Goal: Transaction & Acquisition: Book appointment/travel/reservation

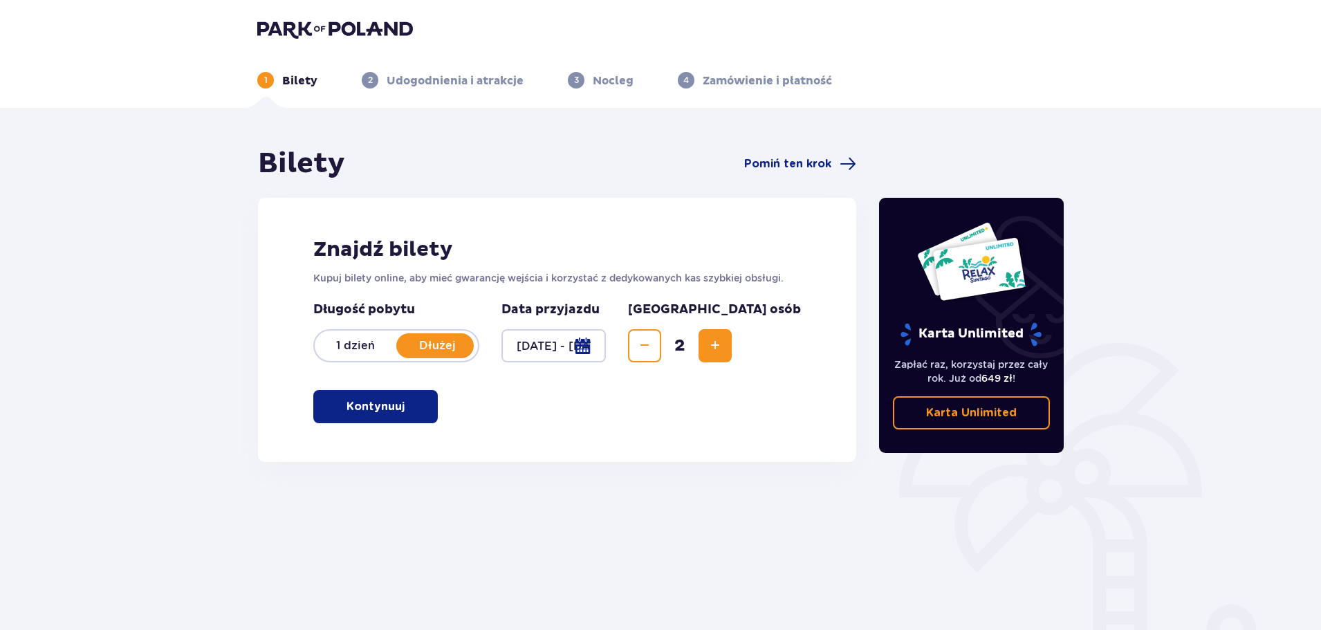
click at [406, 402] on span "button" at bounding box center [407, 406] width 17 height 17
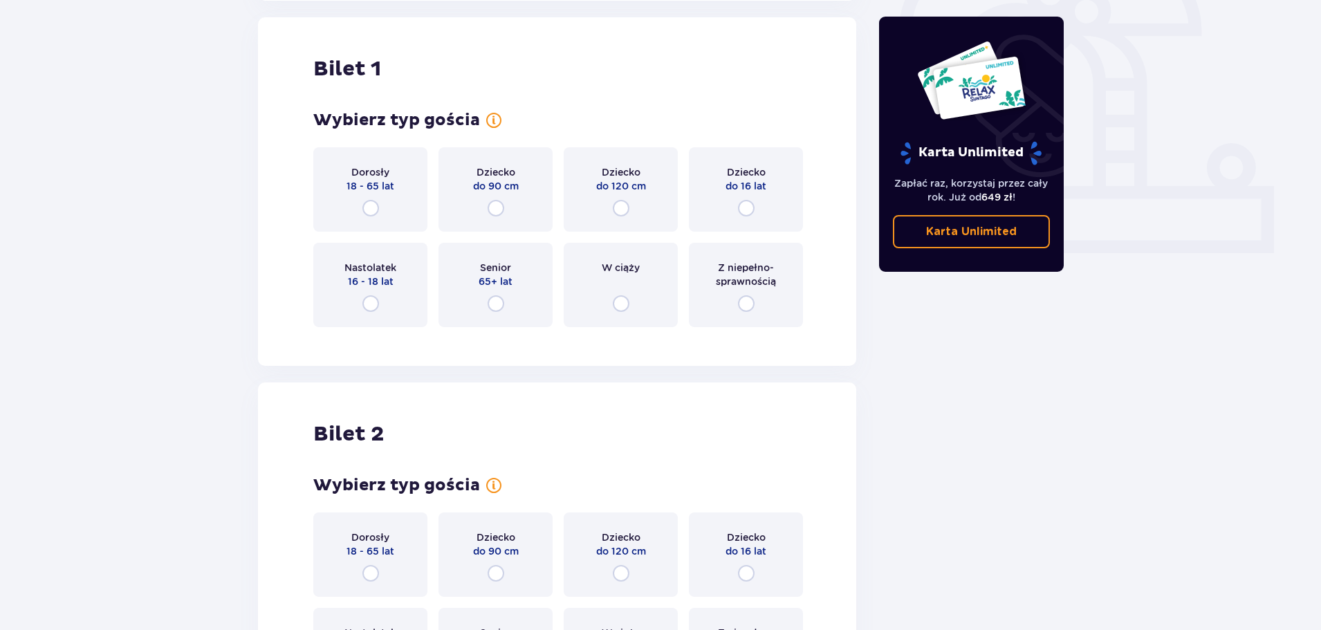
scroll to position [462, 0]
click at [502, 305] on input "radio" at bounding box center [495, 303] width 17 height 17
radio input "true"
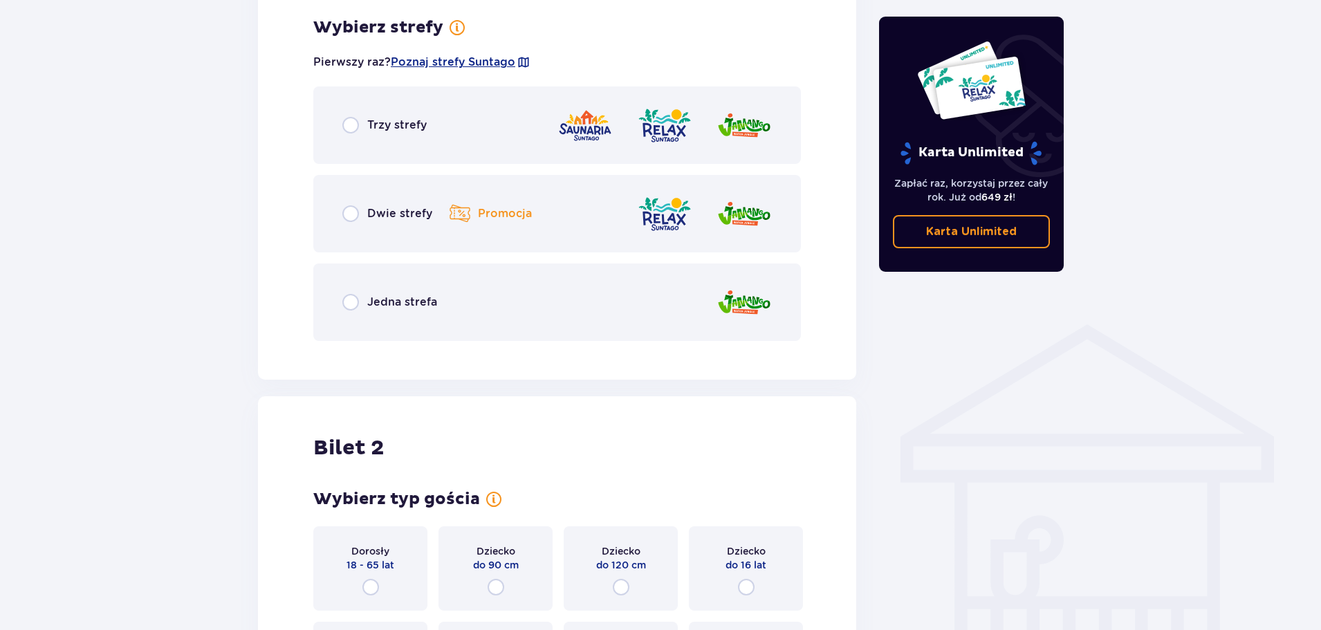
scroll to position [799, 0]
click at [400, 140] on div "Trzy strefy" at bounding box center [556, 124] width 487 height 77
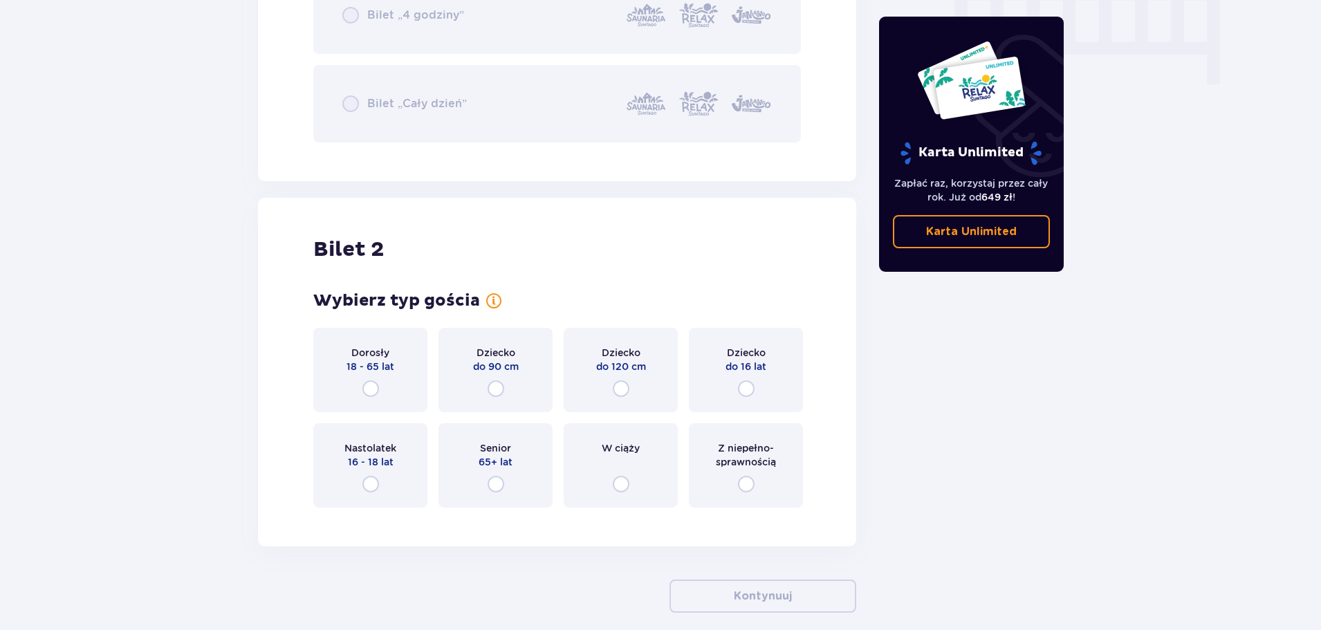
scroll to position [1473, 0]
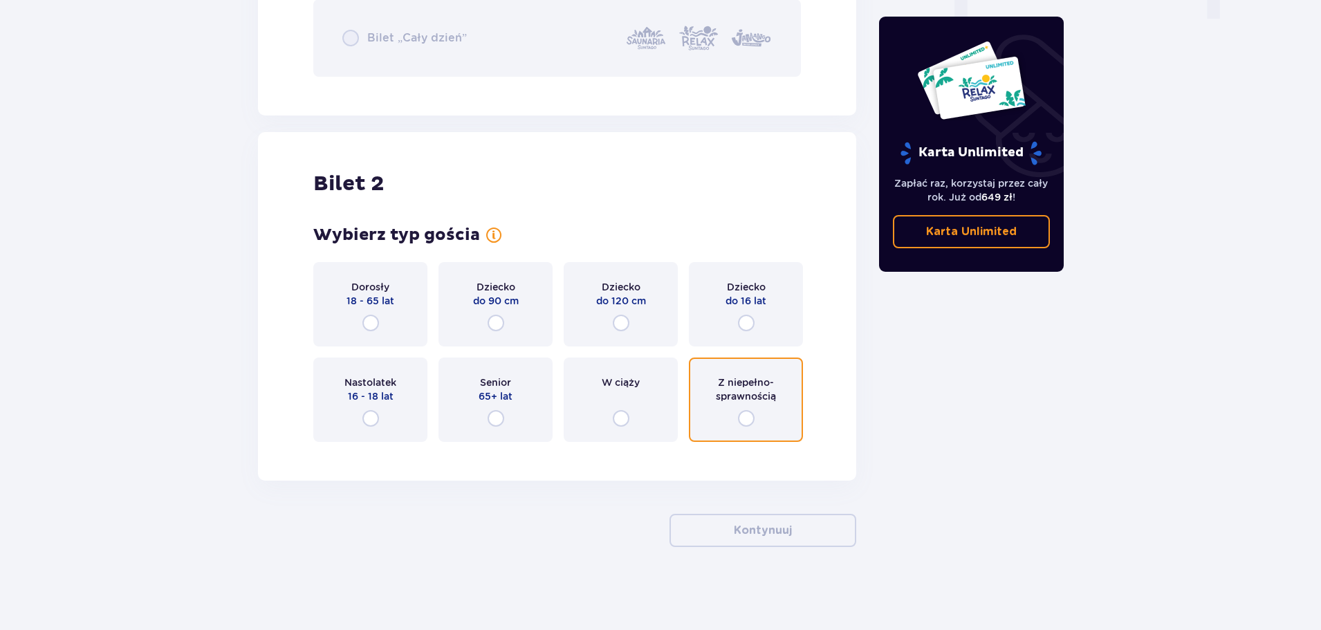
click at [751, 420] on input "radio" at bounding box center [746, 418] width 17 height 17
radio input "true"
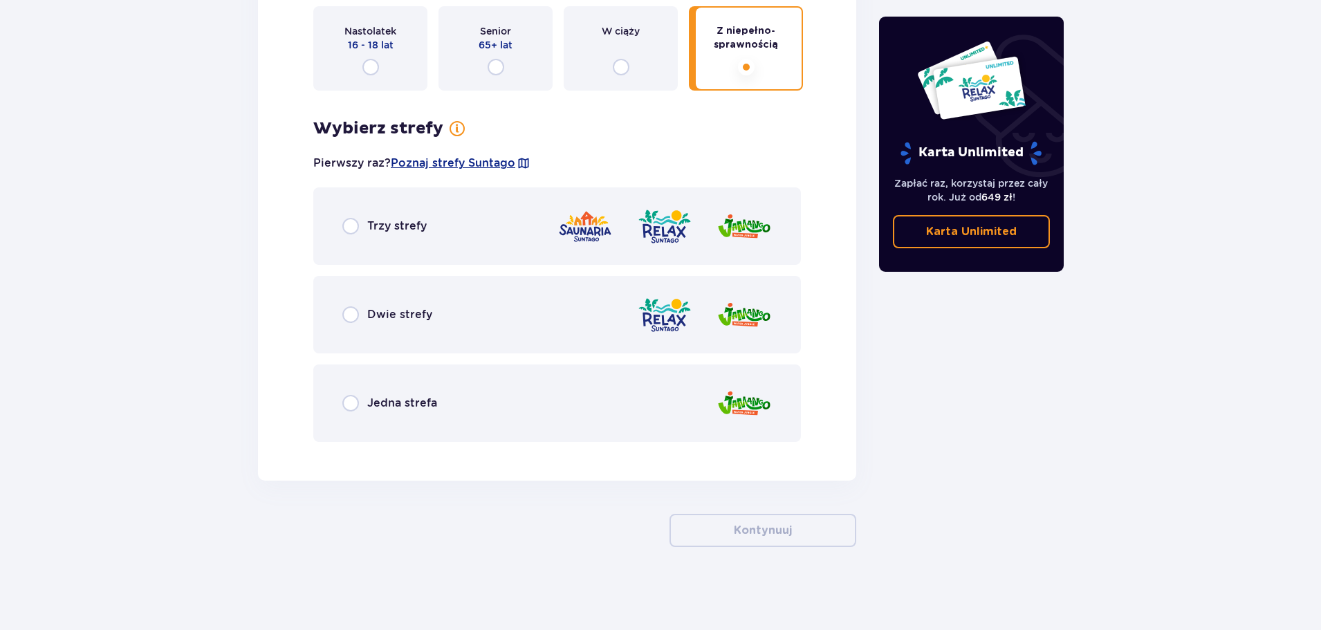
click at [469, 235] on div "Trzy strefy" at bounding box center [556, 225] width 487 height 77
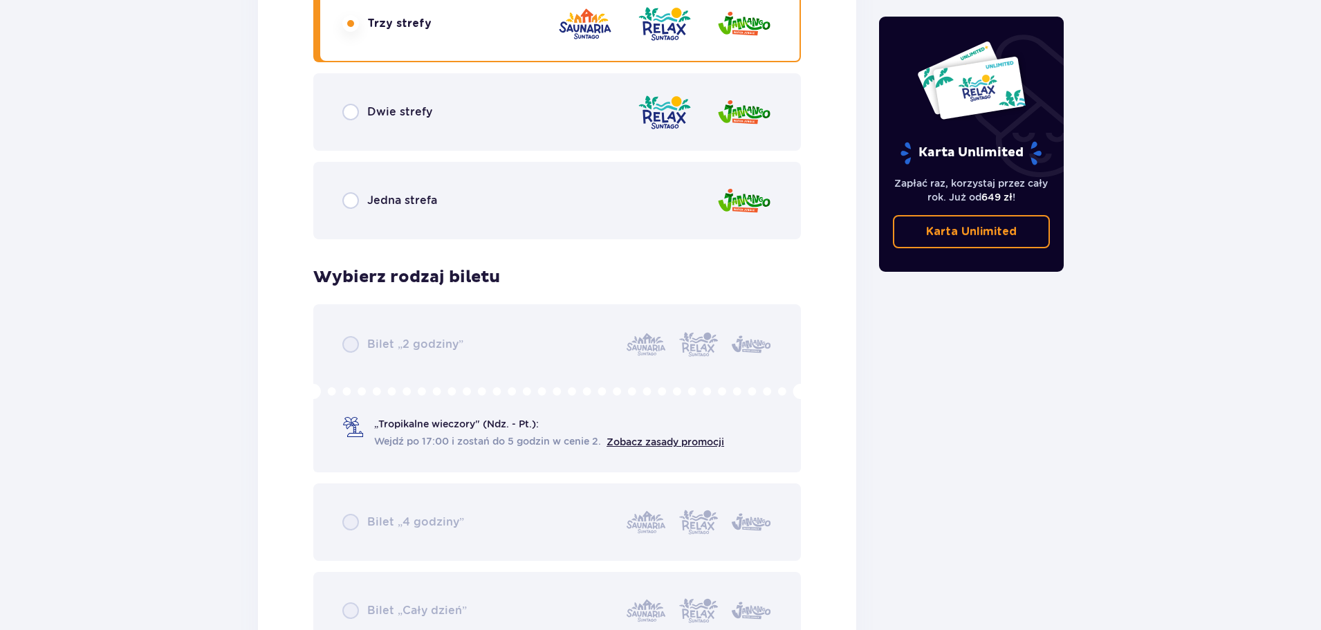
scroll to position [2234, 0]
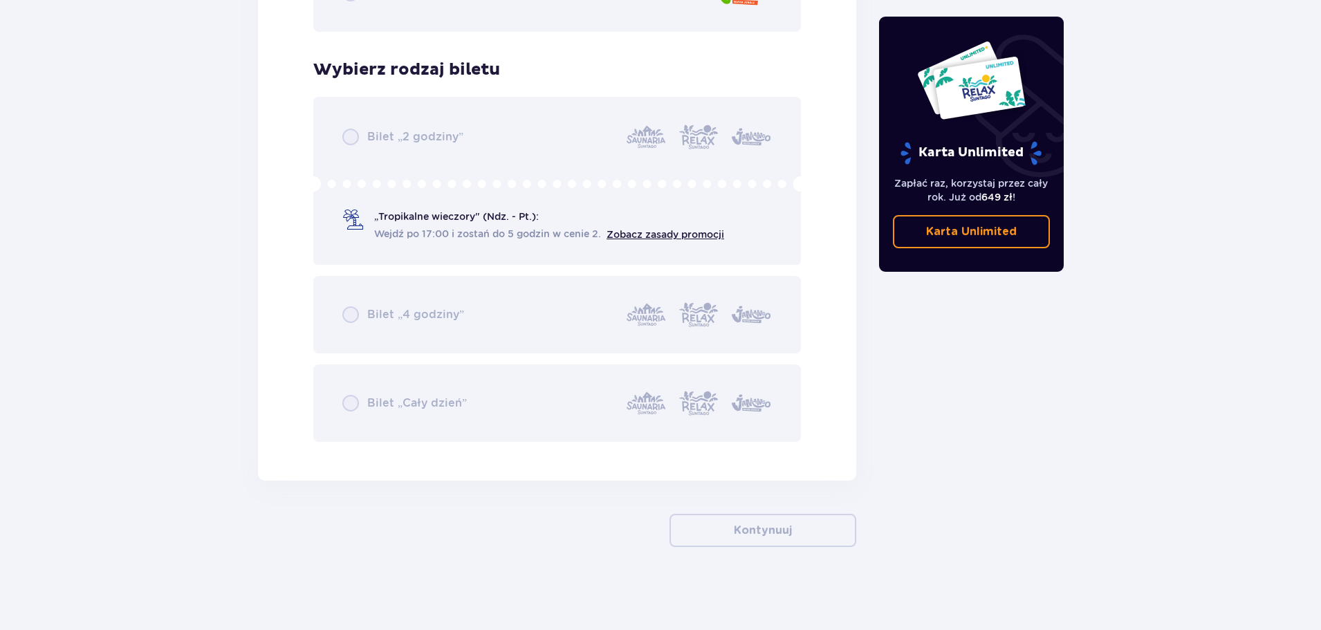
click at [441, 253] on div "Bilet „2 godziny” „Tropikalne wieczory" (Ndz. - Pt.): Wejdź po 17:00 i zostań d…" at bounding box center [556, 269] width 487 height 345
drag, startPoint x: 433, startPoint y: 224, endPoint x: 420, endPoint y: 174, distance: 51.5
click at [435, 220] on div "Bilet „2 godziny” „Tropikalne wieczory" (Ndz. - Pt.): Wejdź po 17:00 i zostań d…" at bounding box center [556, 269] width 487 height 345
drag, startPoint x: 414, startPoint y: 149, endPoint x: 372, endPoint y: 139, distance: 43.3
click at [413, 147] on div "Bilet „2 godziny” „Tropikalne wieczory" (Ndz. - Pt.): Wejdź po 17:00 i zostań d…" at bounding box center [556, 269] width 487 height 345
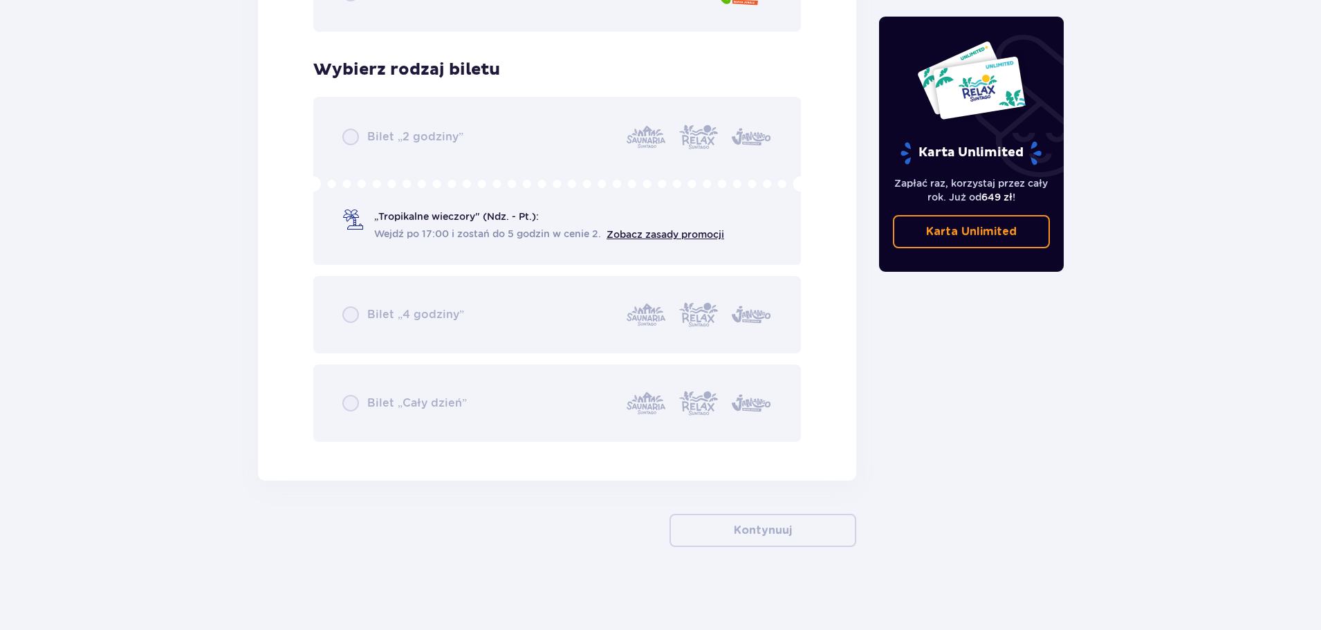
click at [371, 139] on div "Bilet „2 godziny” „Tropikalne wieczory" (Ndz. - Pt.): Wejdź po 17:00 i zostań d…" at bounding box center [556, 269] width 487 height 345
click at [384, 187] on div "Bilet „2 godziny” „Tropikalne wieczory" (Ndz. - Pt.): Wejdź po 17:00 i zostań d…" at bounding box center [556, 269] width 487 height 345
drag, startPoint x: 395, startPoint y: 244, endPoint x: 475, endPoint y: 274, distance: 85.5
click at [397, 245] on div "Bilet „2 godziny” „Tropikalne wieczory" (Ndz. - Pt.): Wejdź po 17:00 i zostań d…" at bounding box center [556, 269] width 487 height 345
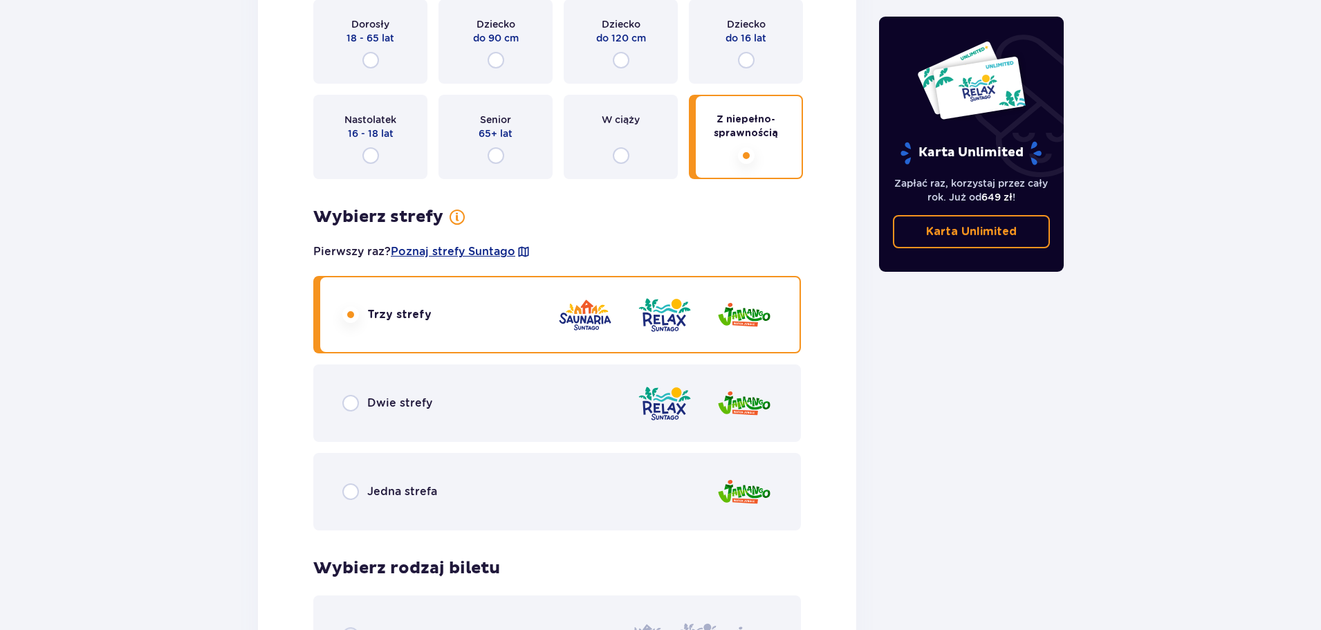
scroll to position [1819, 0]
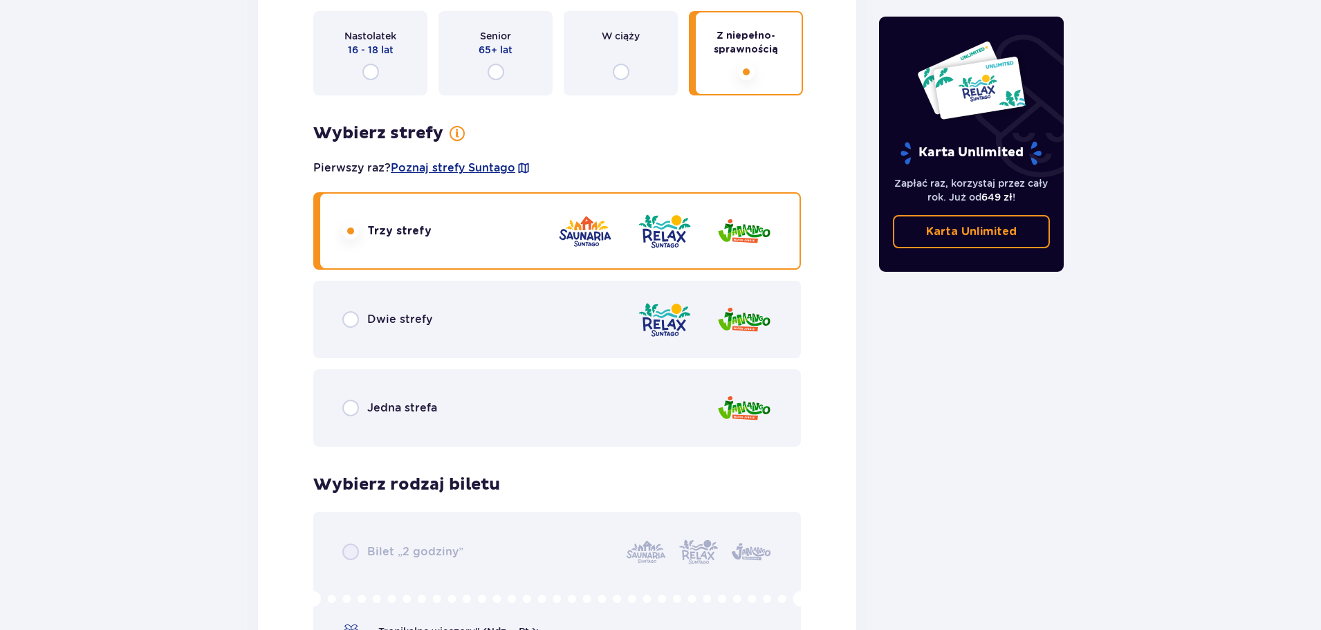
click at [477, 339] on div "Dwie strefy" at bounding box center [556, 319] width 487 height 77
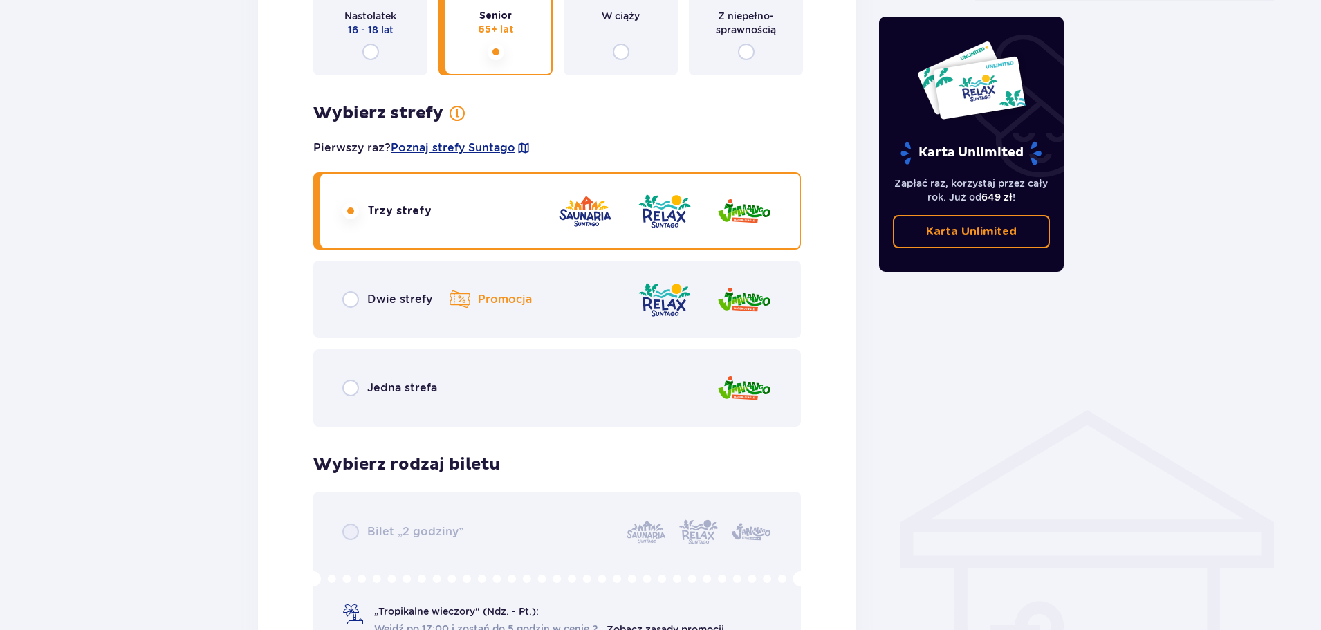
scroll to position [436, 0]
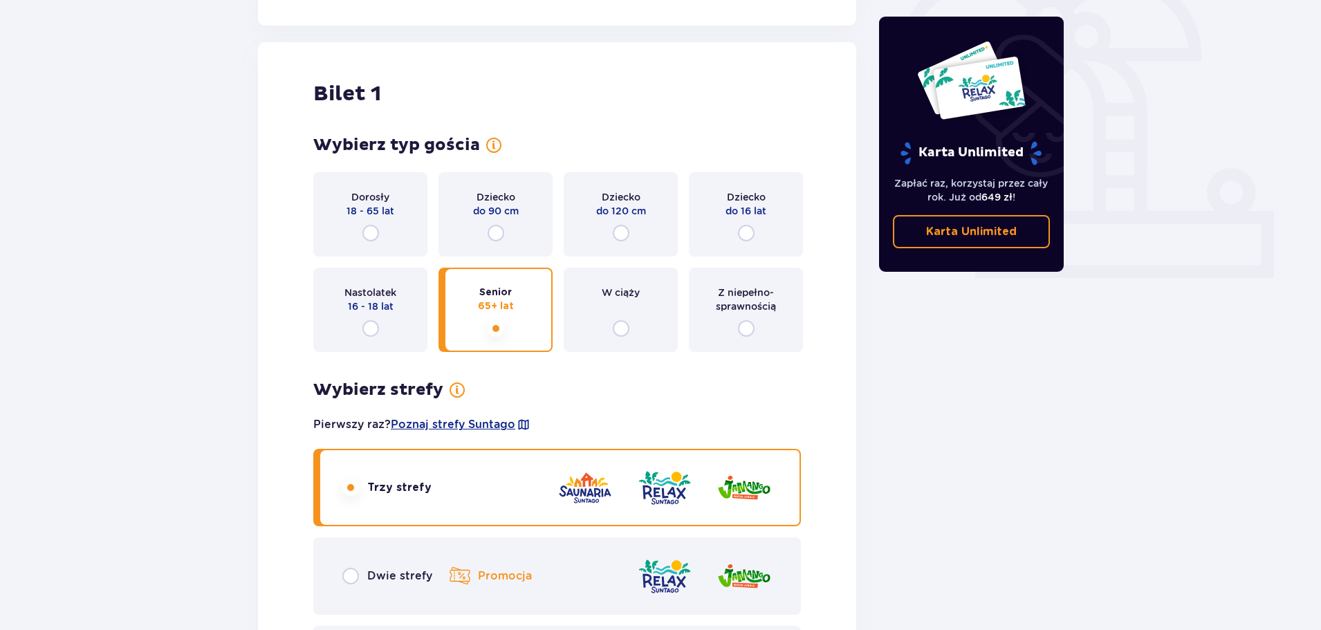
click at [523, 332] on div "Senior 65+ lat" at bounding box center [495, 310] width 114 height 84
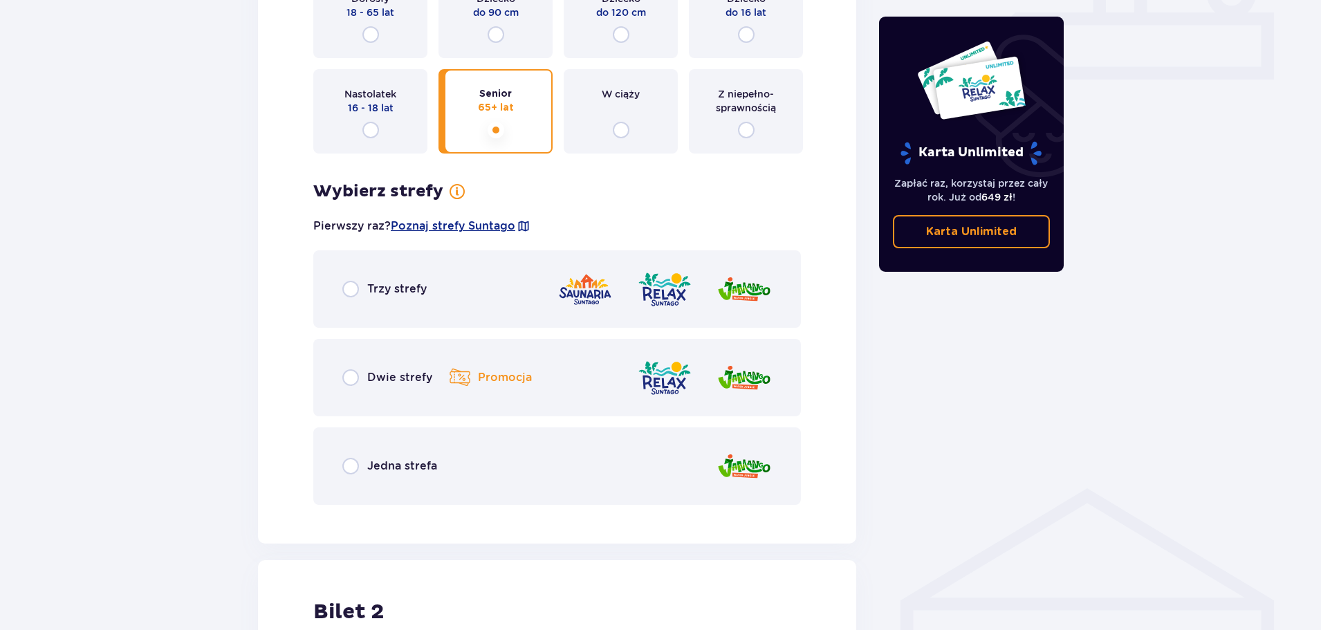
scroll to position [592, 0]
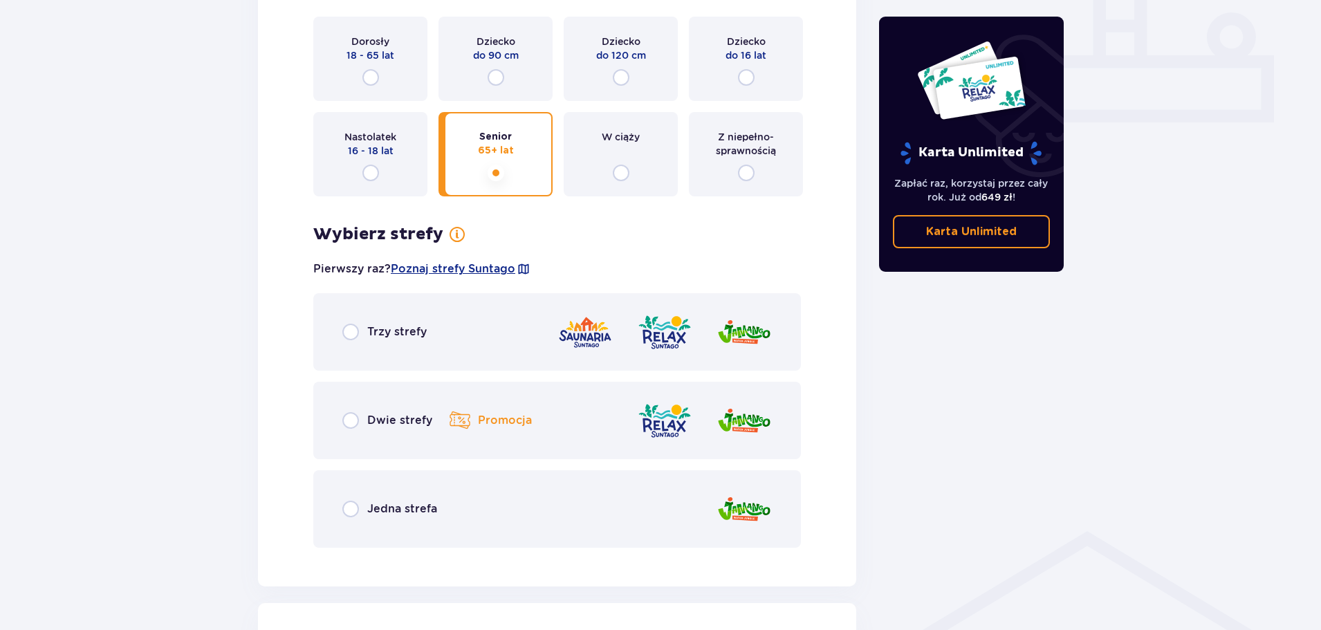
click at [456, 473] on div "Jedna strefa" at bounding box center [556, 508] width 487 height 77
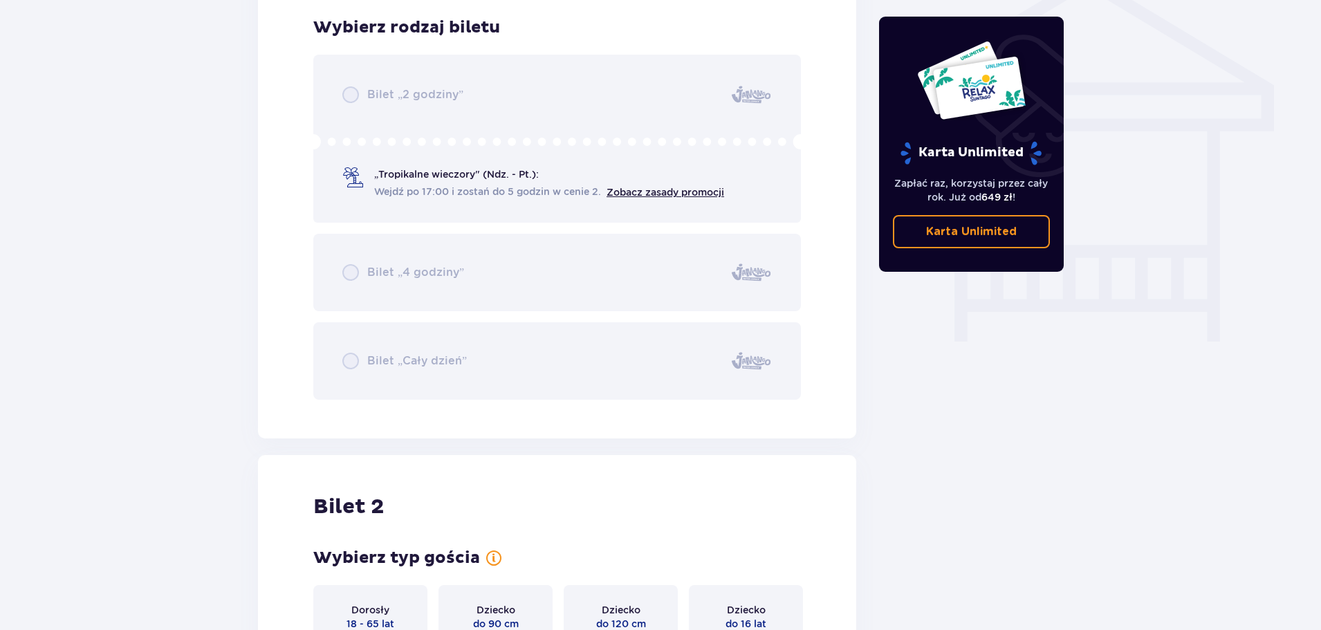
scroll to position [1150, 0]
click at [463, 197] on div "Bilet „2 godziny” „Tropikalne wieczory" (Ndz. - Pt.): Wejdź po 17:00 i zostań d…" at bounding box center [556, 226] width 487 height 345
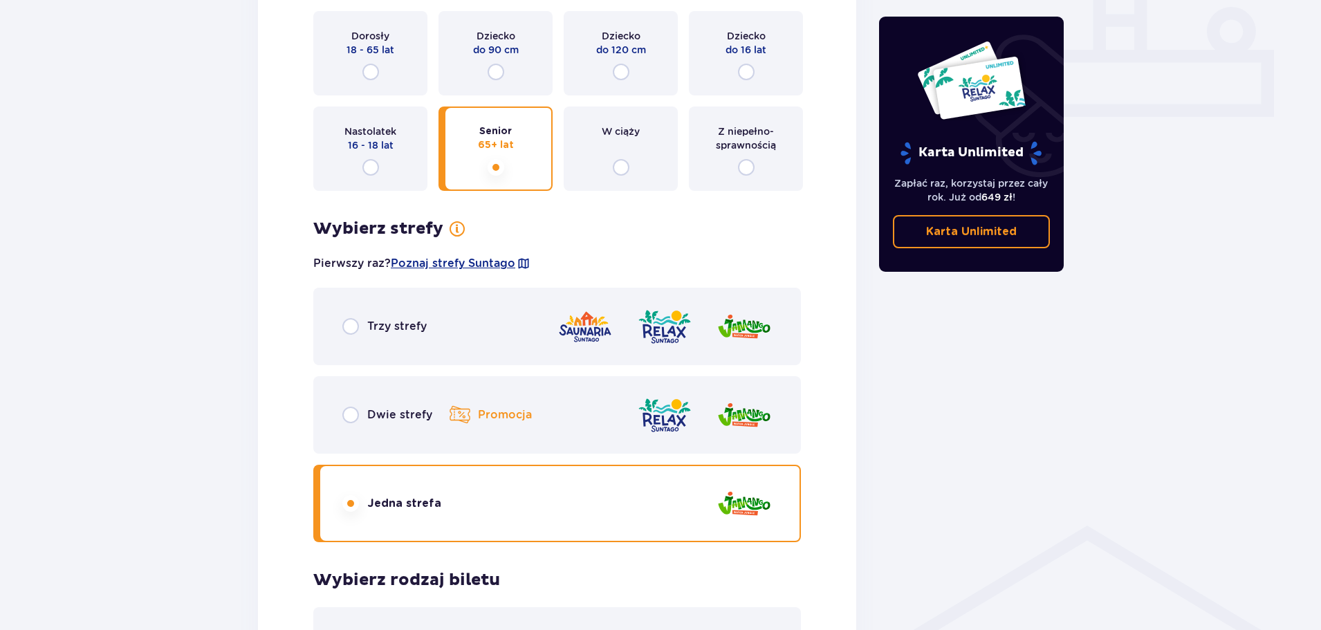
scroll to position [321, 0]
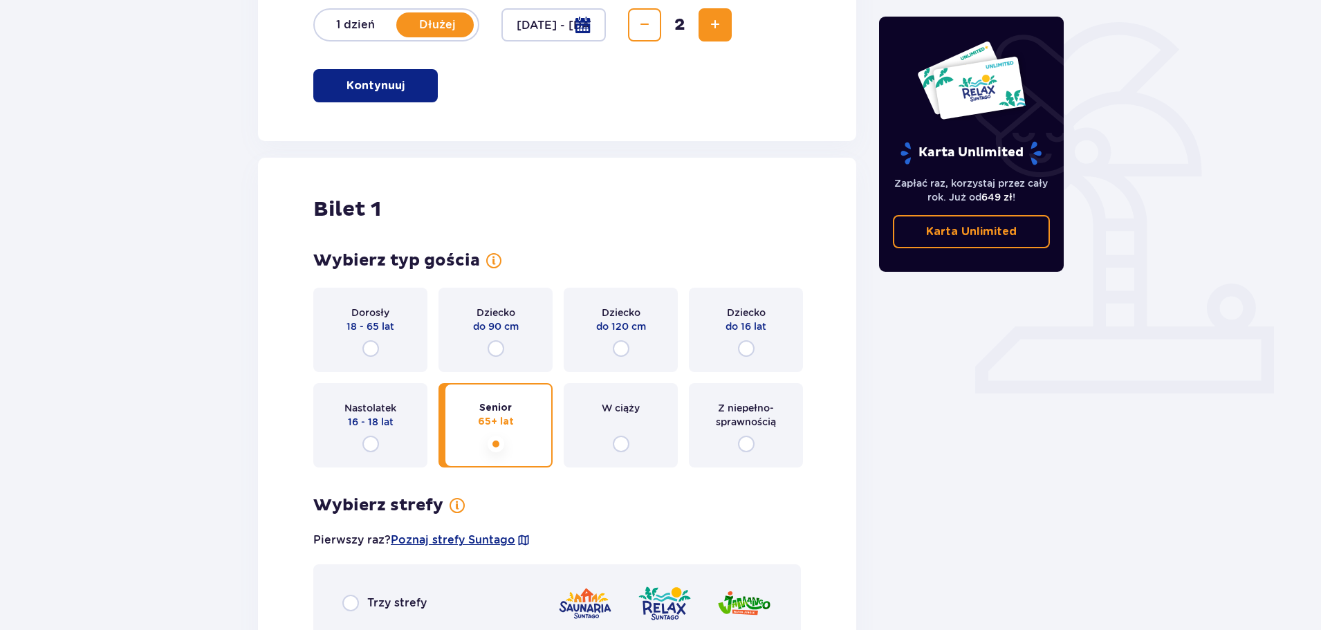
click at [362, 84] on p "Kontynuuj" at bounding box center [375, 85] width 58 height 15
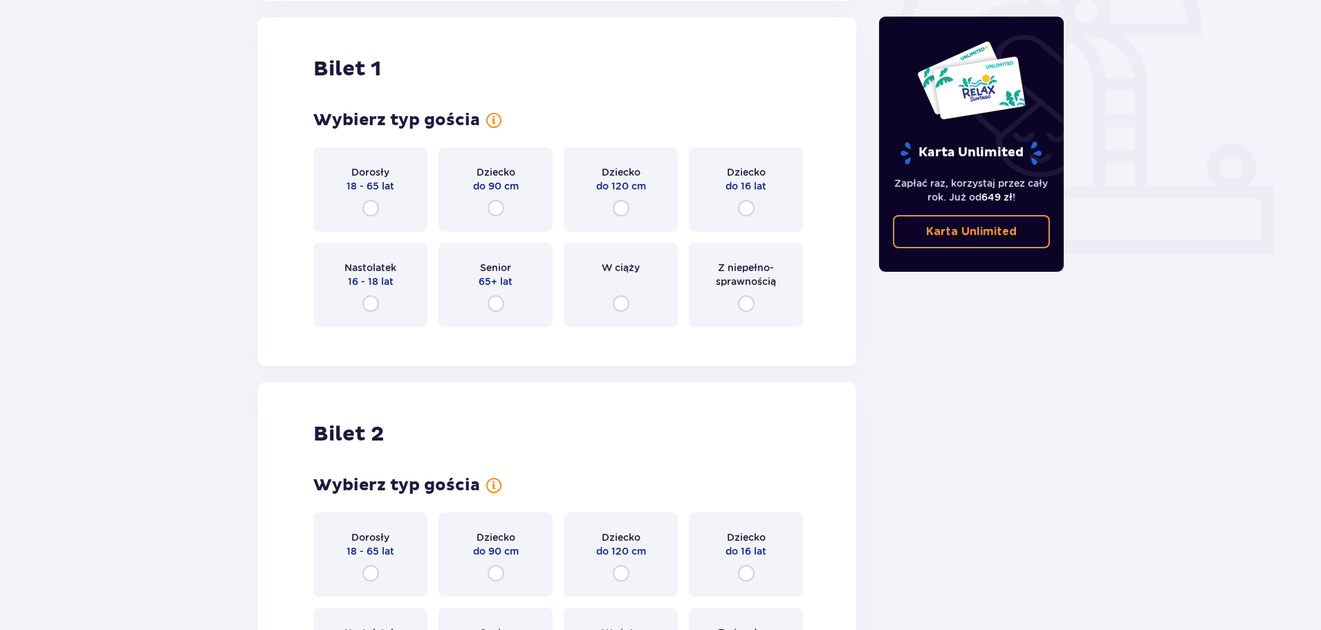
scroll to position [462, 0]
click at [492, 305] on input "radio" at bounding box center [495, 303] width 17 height 17
radio input "true"
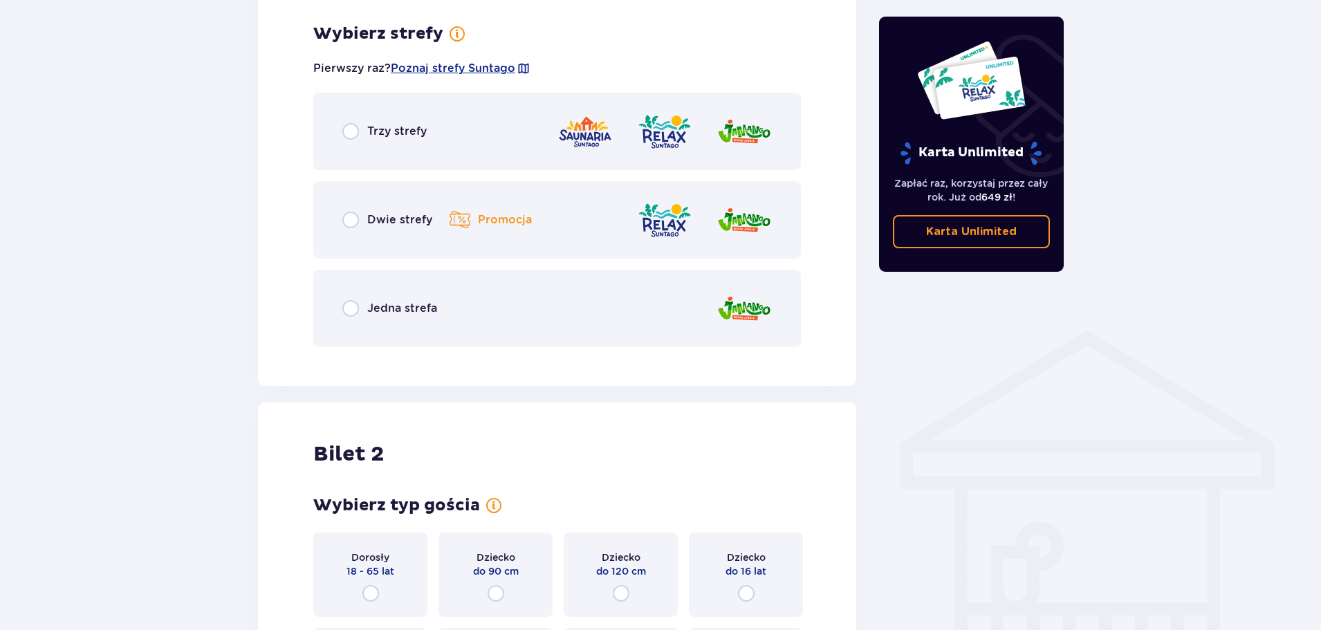
scroll to position [799, 0]
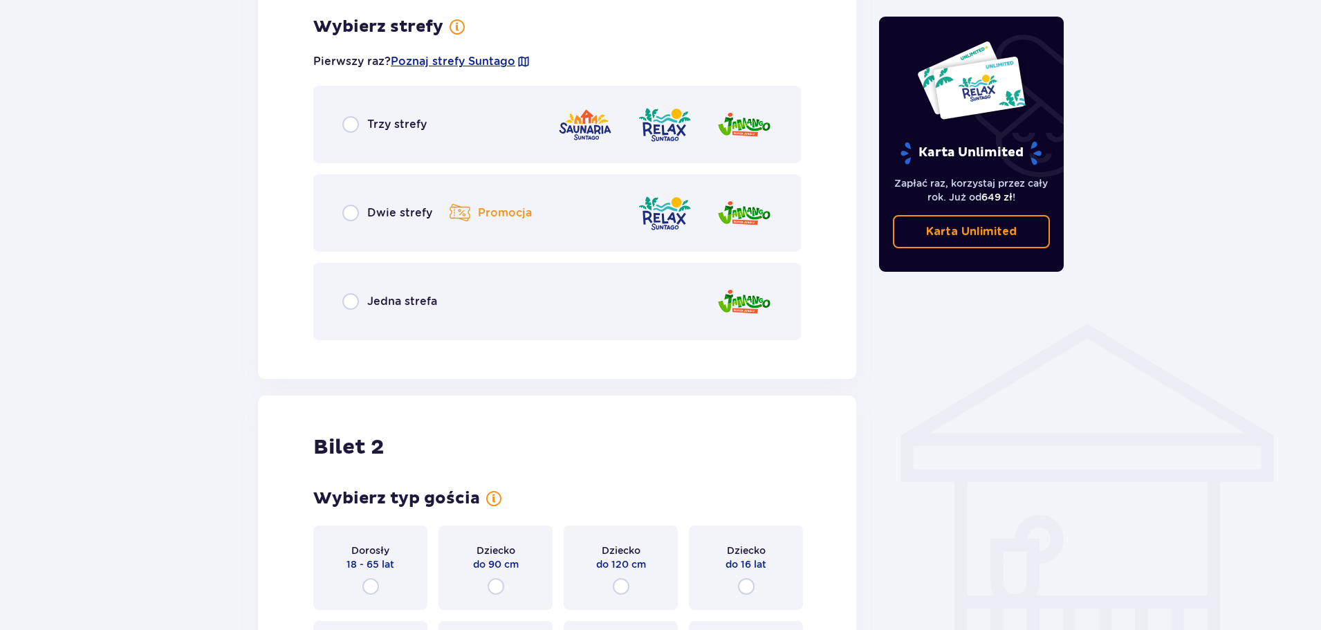
click at [399, 112] on div "Trzy strefy" at bounding box center [556, 124] width 487 height 77
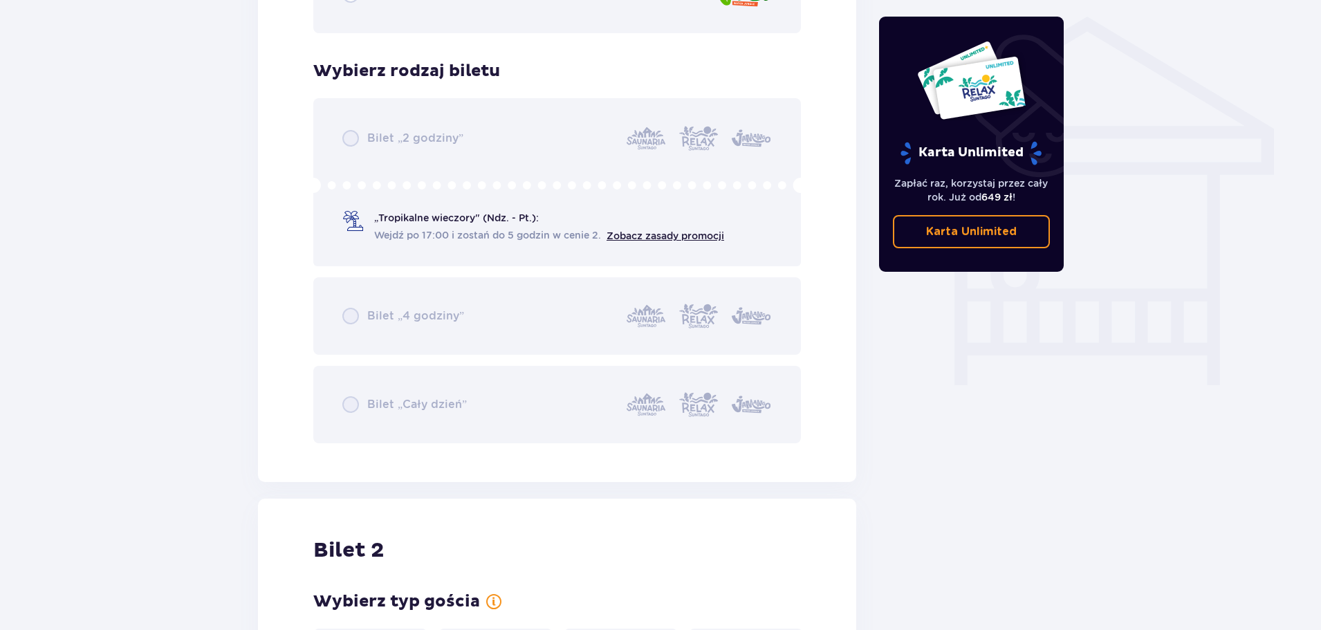
scroll to position [1150, 0]
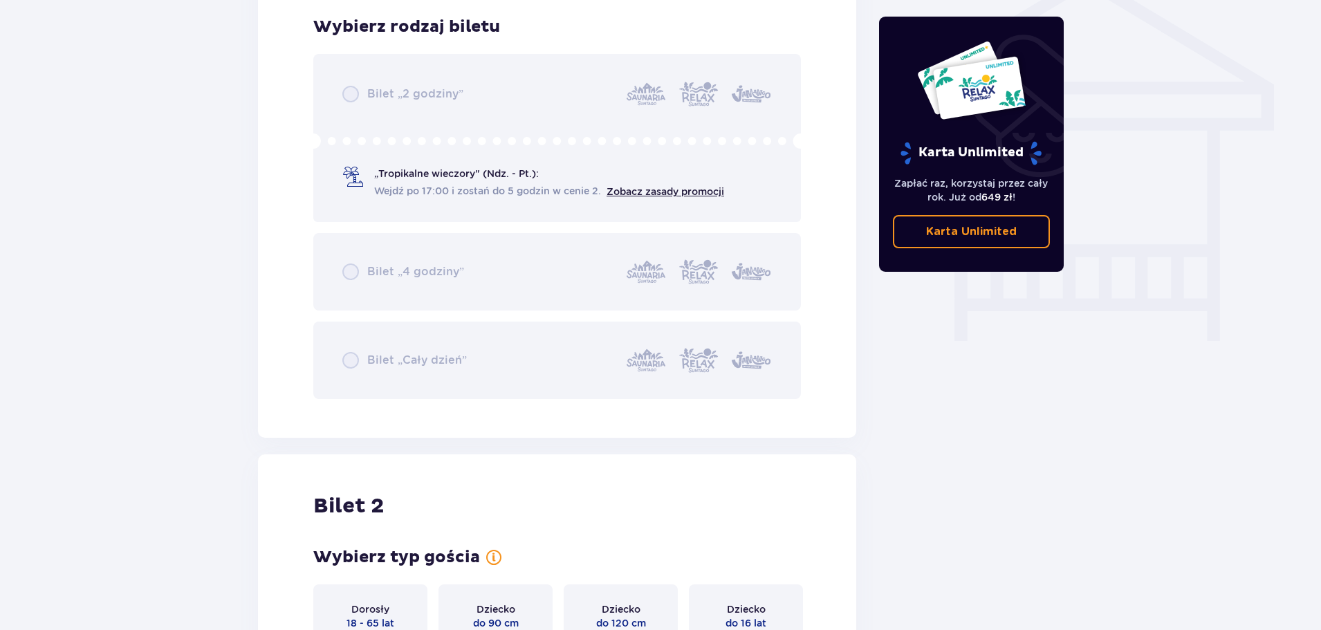
click at [720, 103] on div "Bilet „2 godziny” „Tropikalne wieczory" (Ndz. - Pt.): Wejdź po 17:00 i zostań d…" at bounding box center [556, 226] width 487 height 345
click at [494, 103] on div "Bilet „2 godziny” „Tropikalne wieczory" (Ndz. - Pt.): Wejdź po 17:00 i zostań d…" at bounding box center [556, 226] width 487 height 345
click at [508, 268] on div "Bilet „2 godziny” „Tropikalne wieczory" (Ndz. - Pt.): Wejdź po 17:00 i zostań d…" at bounding box center [556, 226] width 487 height 345
drag, startPoint x: 507, startPoint y: 330, endPoint x: 552, endPoint y: 360, distance: 54.3
click at [507, 333] on div "Bilet „2 godziny” „Tropikalne wieczory" (Ndz. - Pt.): Wejdź po 17:00 i zostań d…" at bounding box center [556, 226] width 487 height 345
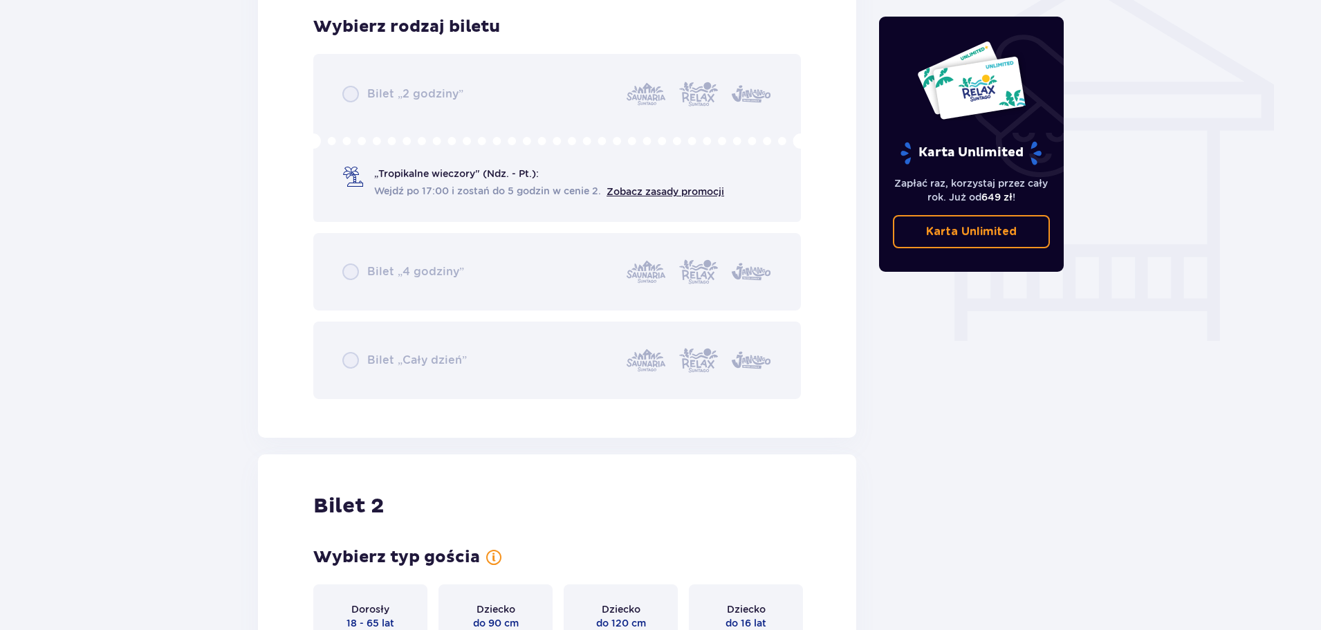
click at [586, 377] on div "Bilet „2 godziny” „Tropikalne wieczory" (Ndz. - Pt.): Wejdź po 17:00 i zostań d…" at bounding box center [556, 226] width 487 height 345
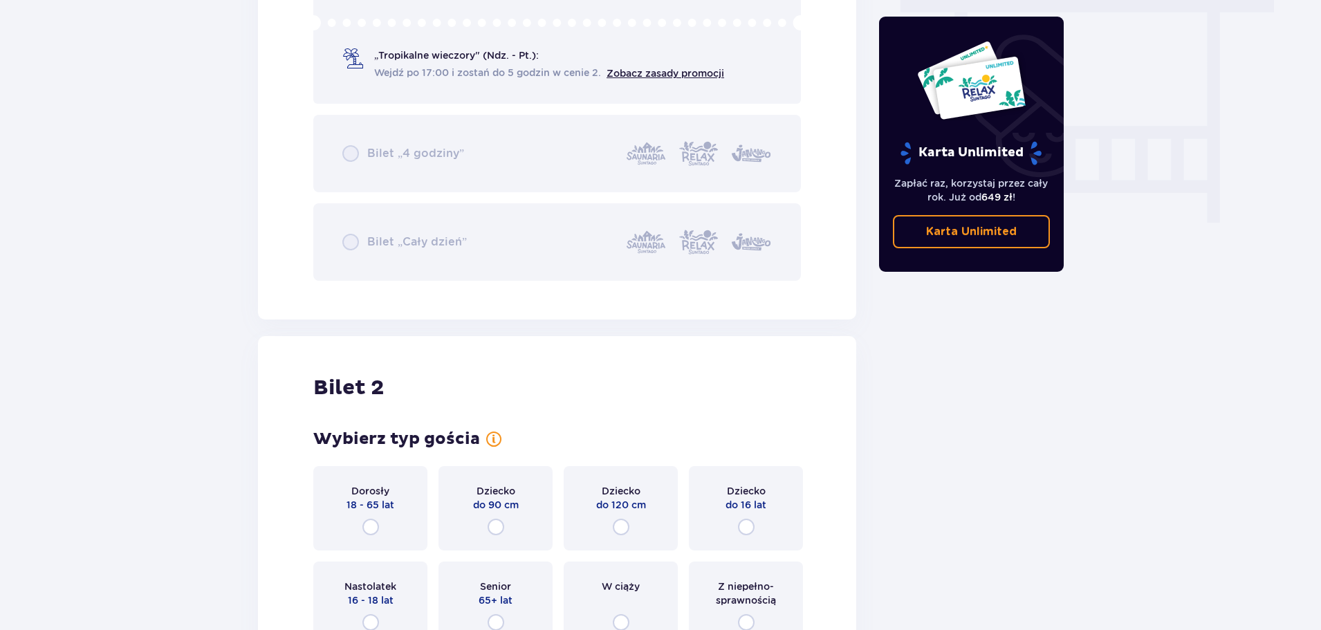
scroll to position [1473, 0]
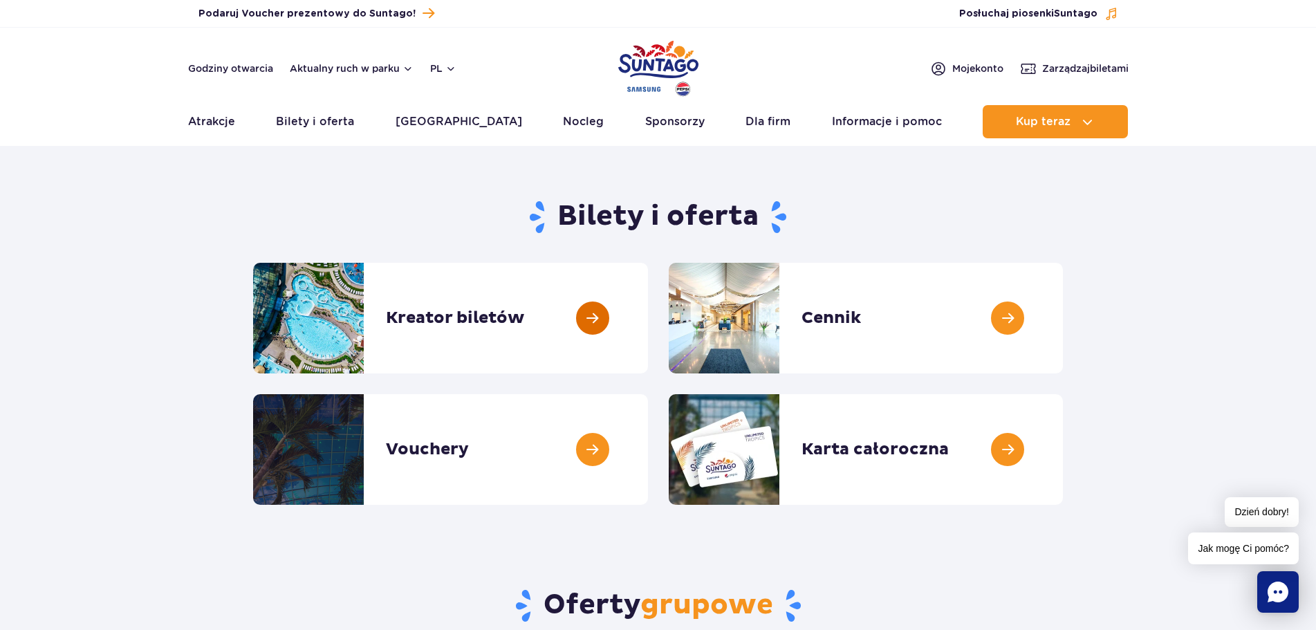
click at [648, 325] on link at bounding box center [648, 318] width 0 height 111
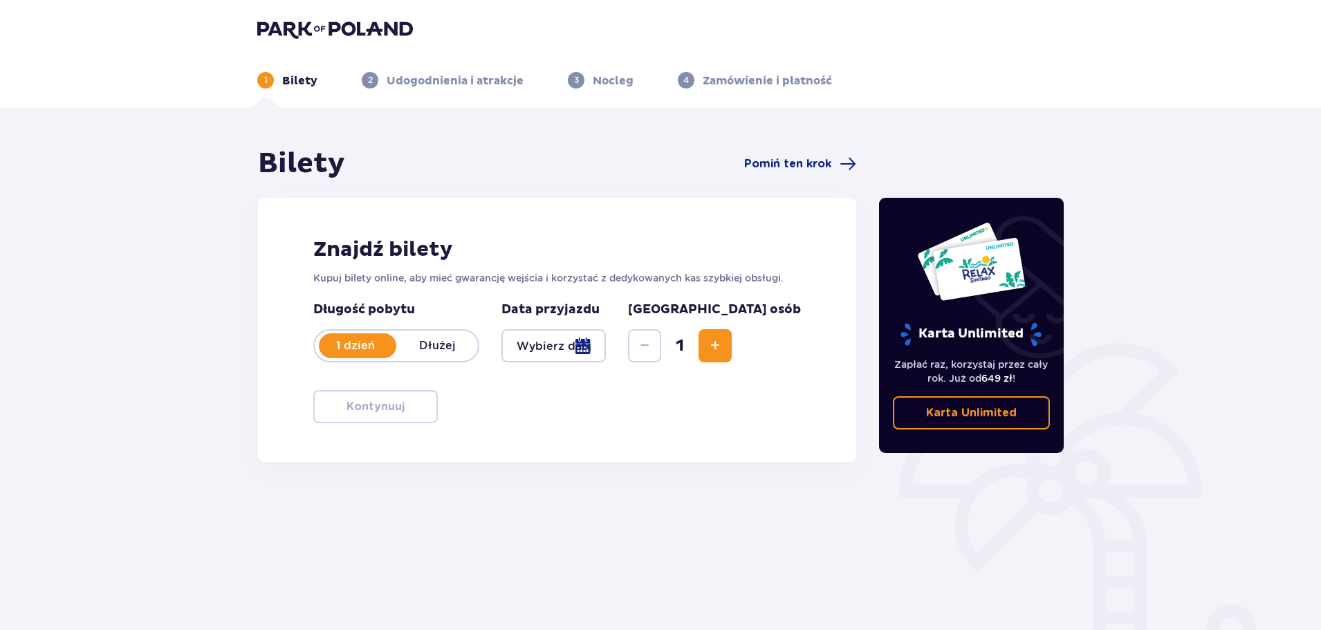
click at [606, 340] on div at bounding box center [553, 345] width 104 height 33
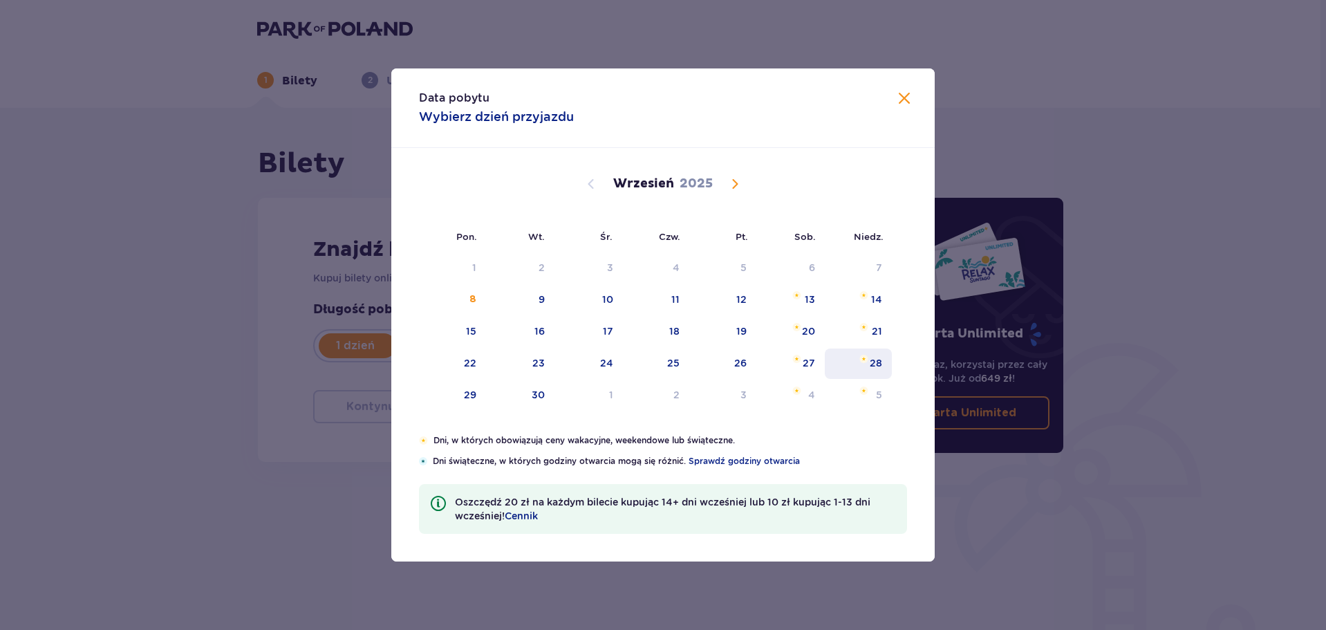
click at [851, 369] on div "28" at bounding box center [858, 363] width 67 height 30
type input "28.09.25"
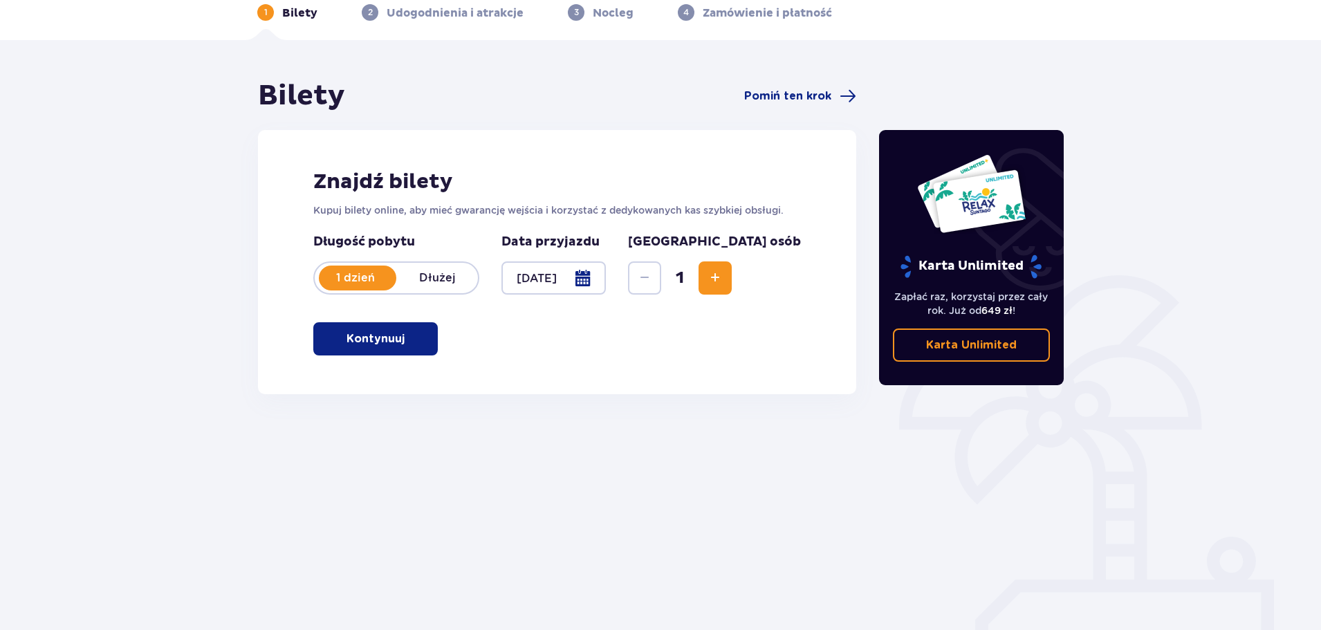
scroll to position [75, 0]
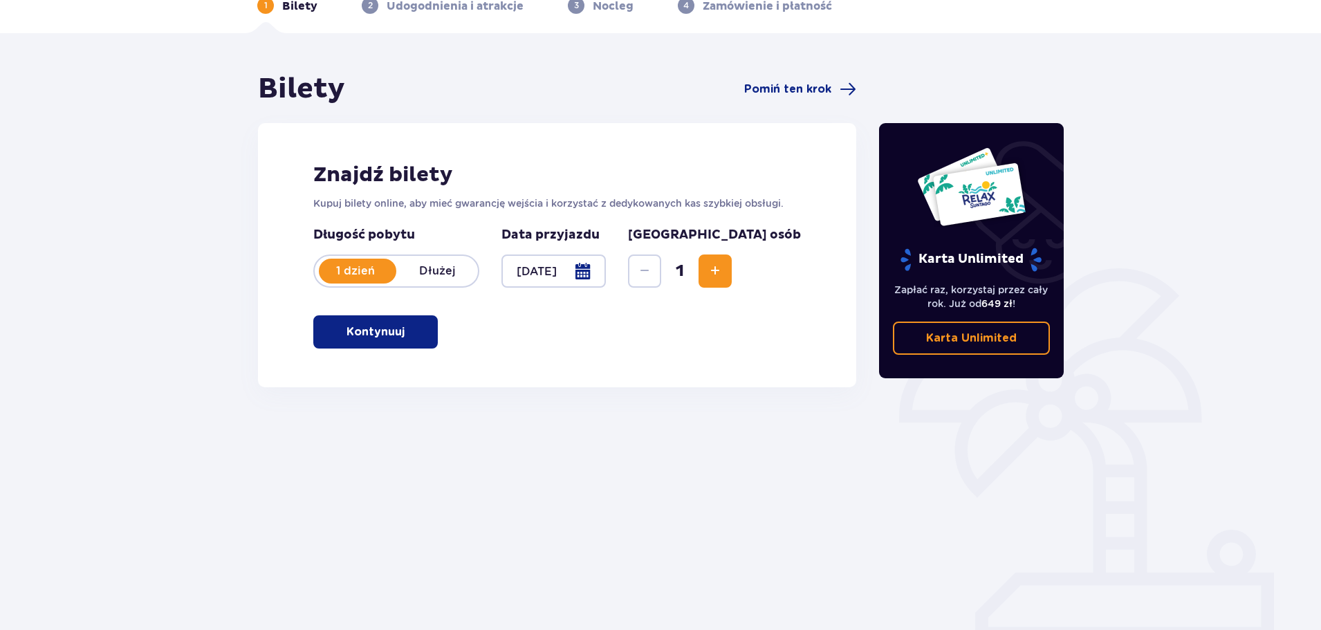
click at [723, 274] on span "Increase" at bounding box center [715, 271] width 17 height 17
click at [428, 328] on button "Kontynuuj" at bounding box center [375, 331] width 124 height 33
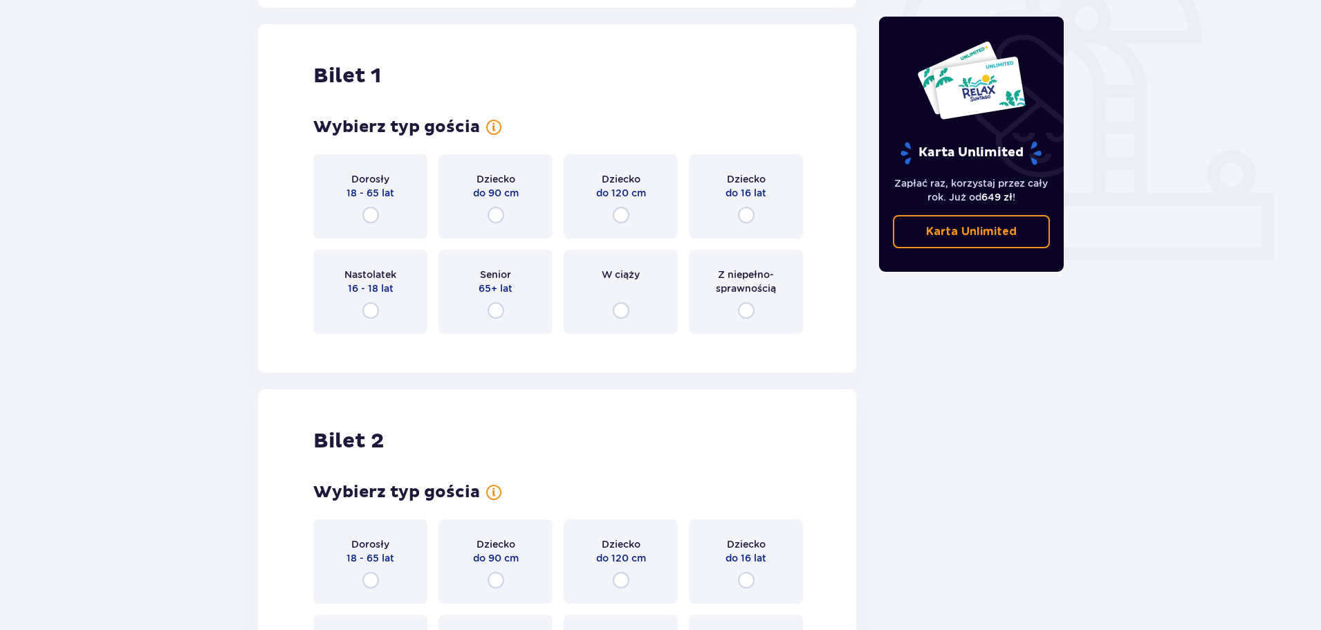
scroll to position [462, 0]
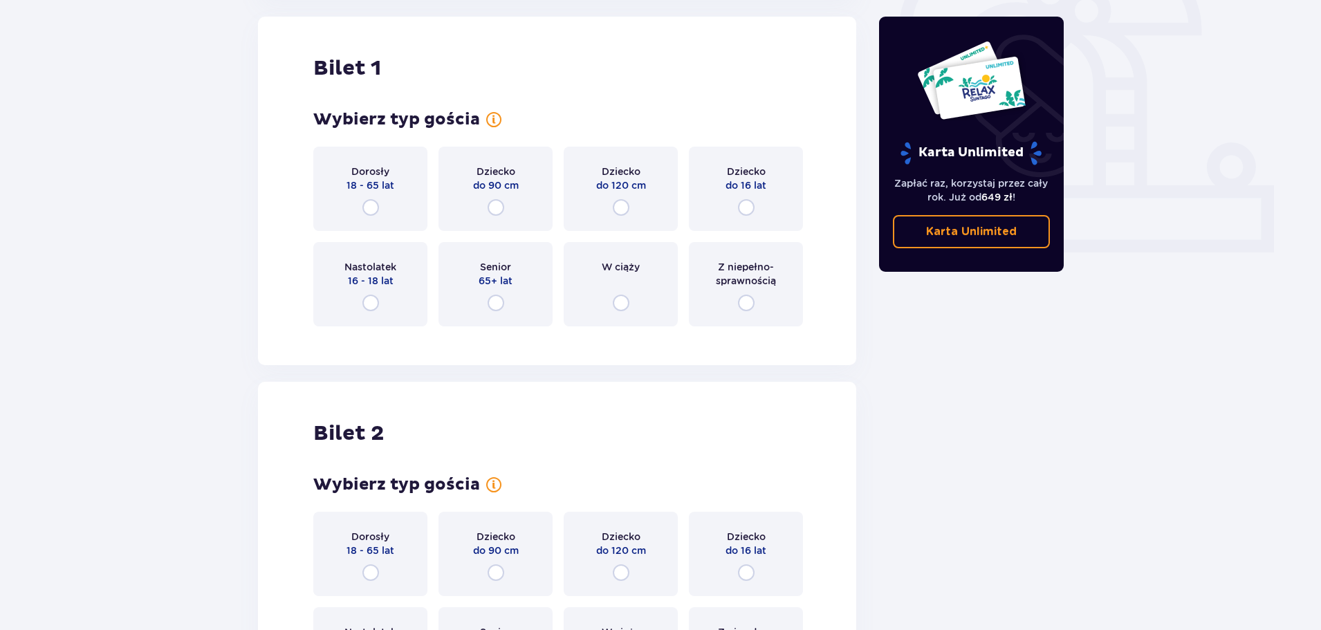
click at [740, 287] on p "Z niepełno­sprawnością" at bounding box center [745, 274] width 89 height 28
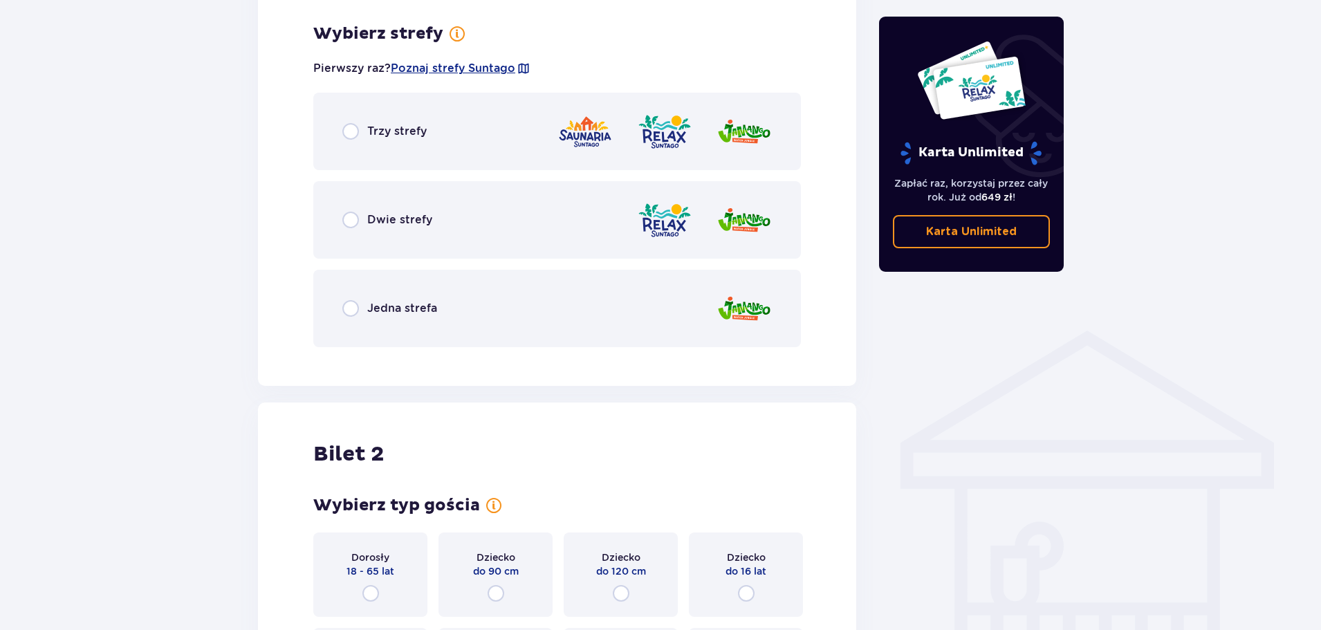
scroll to position [799, 0]
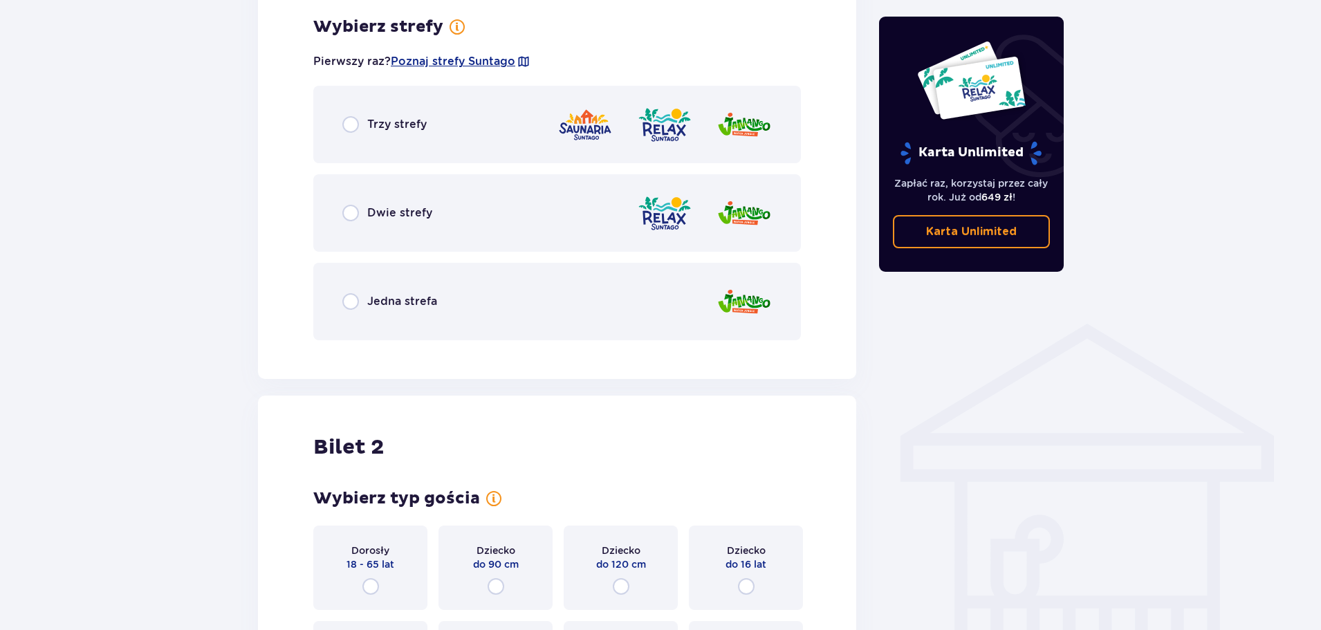
click at [492, 127] on div "Trzy strefy" at bounding box center [556, 124] width 487 height 77
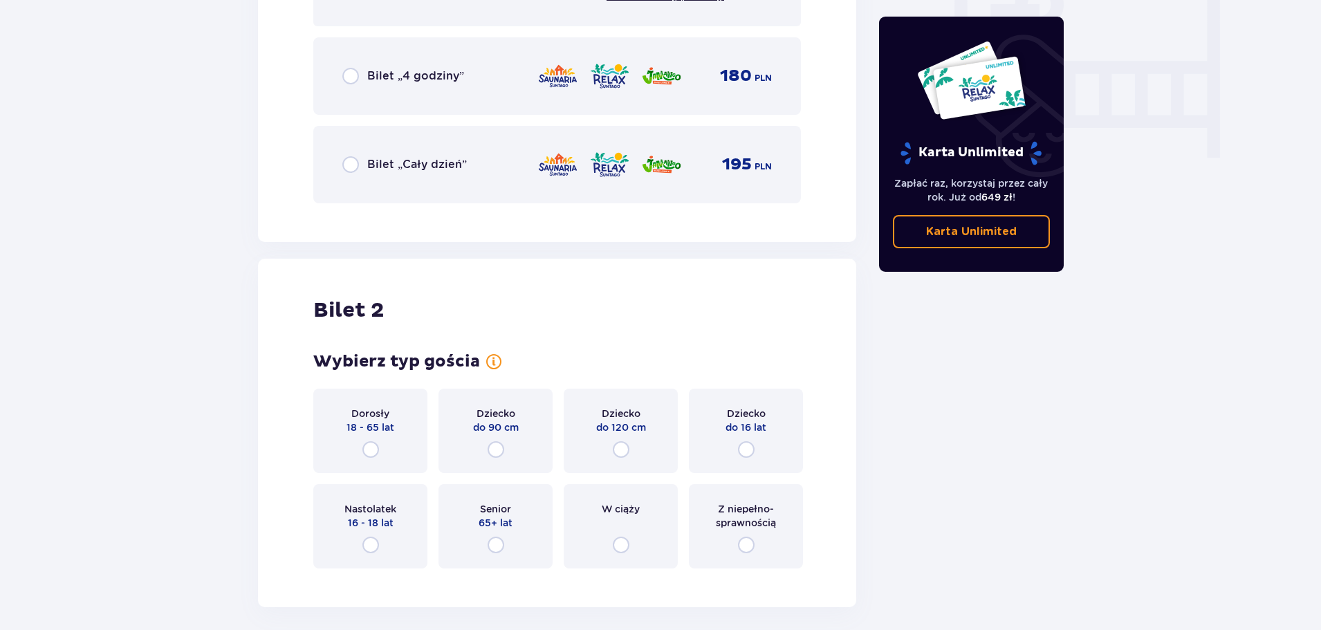
scroll to position [1358, 0]
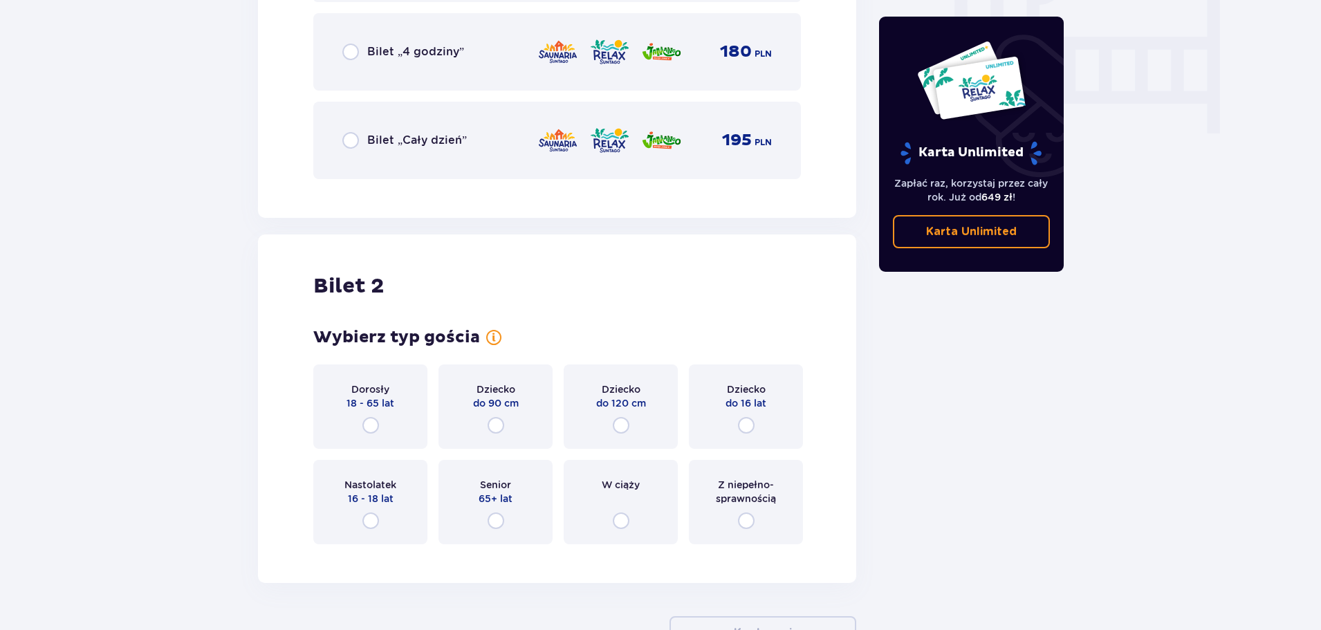
click at [505, 494] on p "65+ lat" at bounding box center [495, 499] width 34 height 14
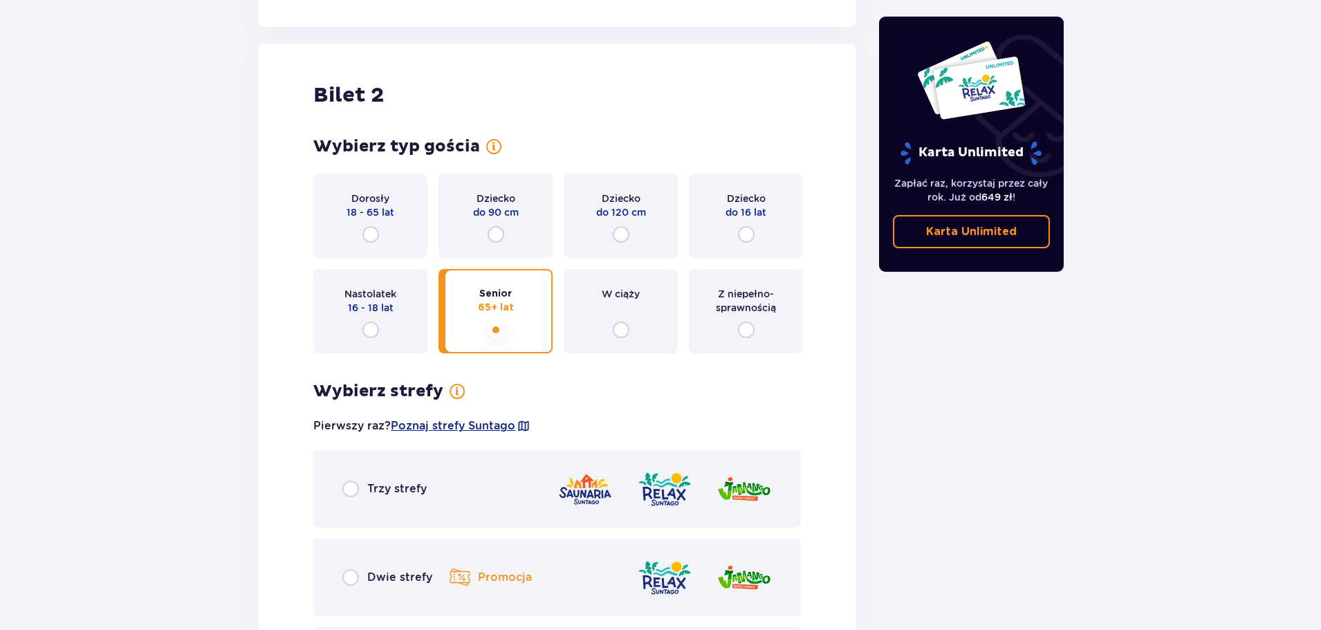
scroll to position [1756, 0]
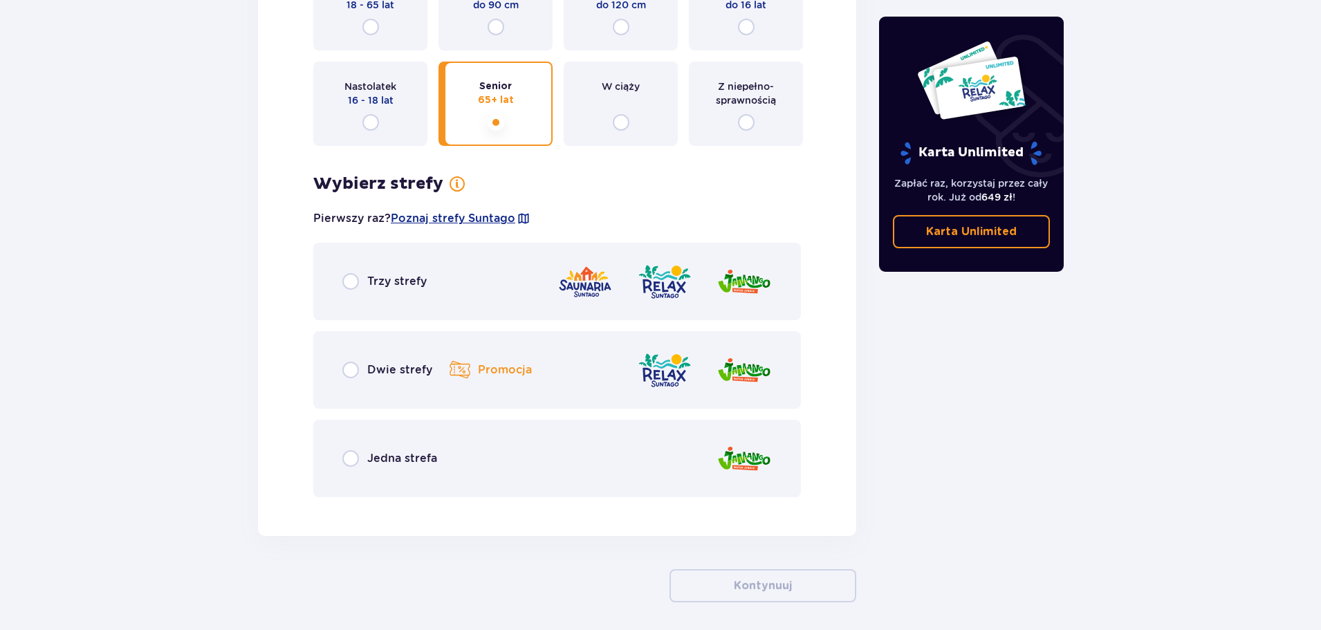
click at [467, 286] on div "Trzy strefy" at bounding box center [556, 281] width 487 height 77
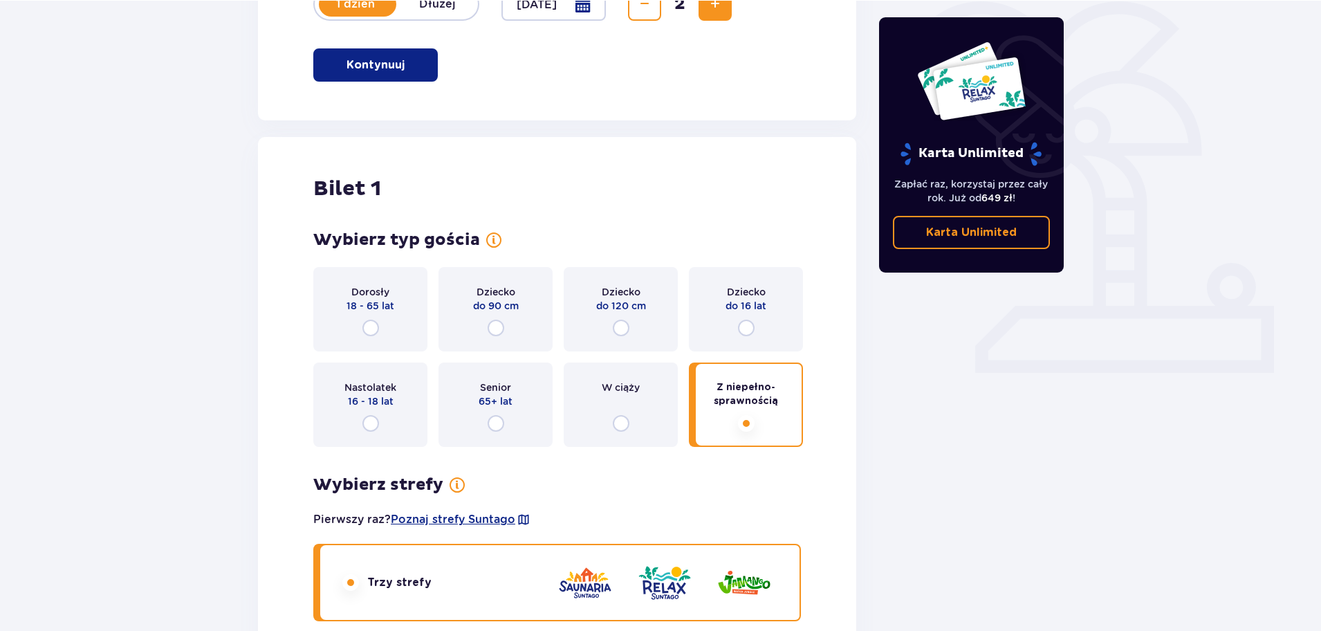
scroll to position [0, 0]
